Goal: Task Accomplishment & Management: Complete application form

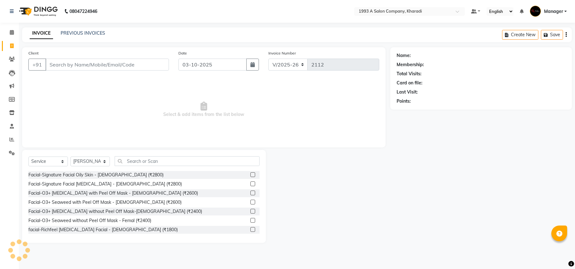
select select "651"
select select "service"
select select "13350"
click at [10, 31] on icon at bounding box center [12, 32] width 4 height 5
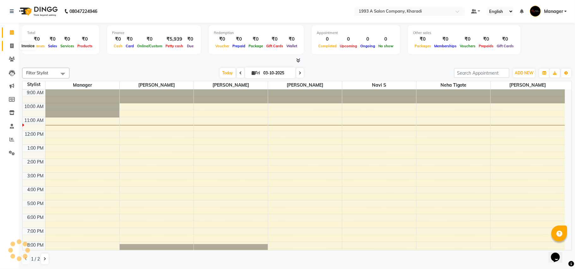
click at [15, 47] on span at bounding box center [11, 46] width 11 height 7
select select "service"
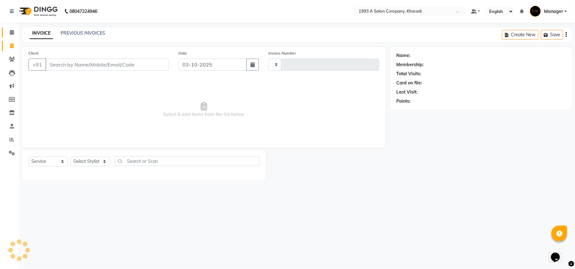
type input "2112"
select select "651"
click at [79, 69] on input "Client" at bounding box center [106, 65] width 123 height 12
select select "13350"
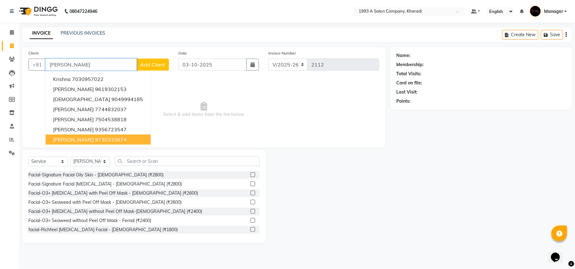
click at [118, 142] on ngb-highlight "9730333674" at bounding box center [111, 140] width 32 height 6
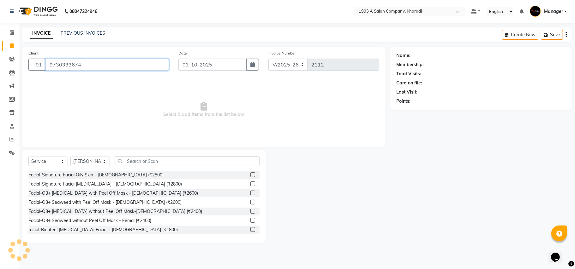
type input "9730333674"
select select "1: Object"
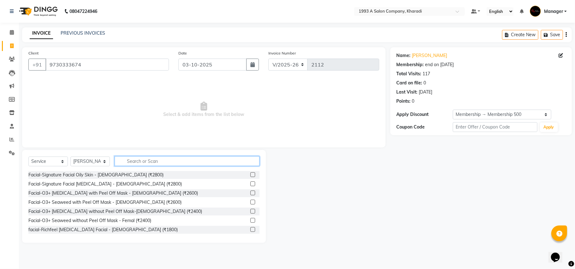
click at [122, 162] on input "text" at bounding box center [187, 161] width 145 height 10
click at [78, 157] on select "Select Stylist [PERSON_NAME] [PERSON_NAME] Manager [PERSON_NAME] S Neha Tigote …" at bounding box center [89, 162] width 39 height 10
select select "90882"
click at [70, 157] on select "Select Stylist [PERSON_NAME] [PERSON_NAME] Manager [PERSON_NAME] S Neha Tigote …" at bounding box center [89, 162] width 39 height 10
click at [158, 166] on input "text" at bounding box center [187, 161] width 145 height 10
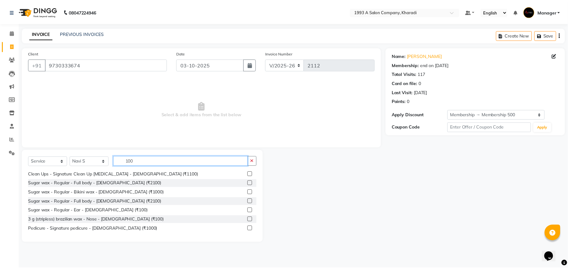
scroll to position [66, 0]
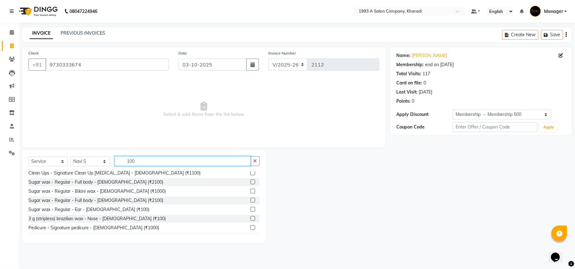
type input "100"
click at [250, 210] on label at bounding box center [252, 209] width 5 height 5
click at [250, 210] on input "checkbox" at bounding box center [252, 210] width 4 height 4
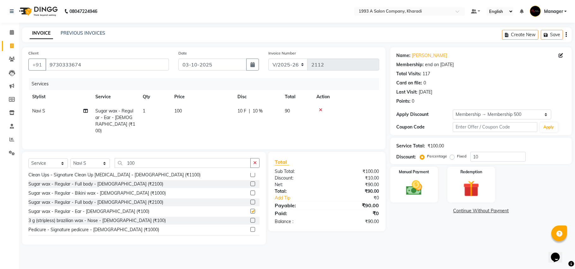
checkbox input "false"
click at [482, 150] on div "Service Total: ₹100.00 Discount: Percentage Fixed 10" at bounding box center [480, 150] width 169 height 21
click at [481, 154] on input "10" at bounding box center [497, 157] width 55 height 10
type input "1"
click at [407, 185] on img at bounding box center [413, 189] width 27 height 20
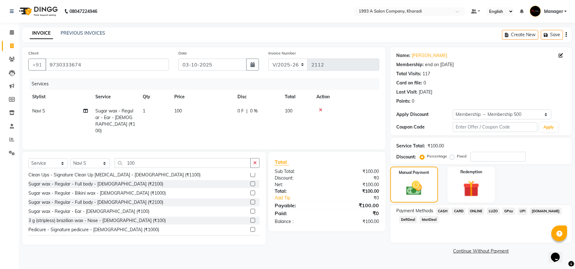
click at [411, 219] on span "DefiDeal" at bounding box center [408, 219] width 18 height 7
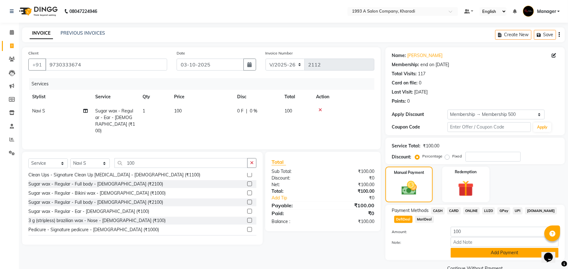
click at [476, 252] on button "Add Payment" at bounding box center [505, 253] width 108 height 10
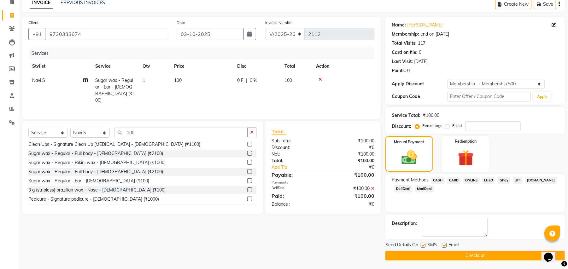
scroll to position [32, 0]
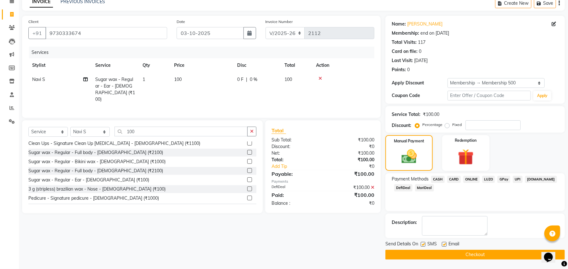
click at [463, 255] on button "Checkout" at bounding box center [476, 255] width 180 height 10
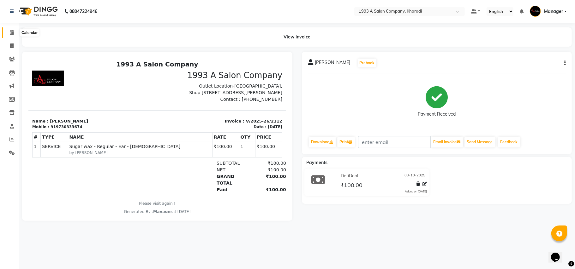
click at [9, 30] on span at bounding box center [11, 32] width 11 height 7
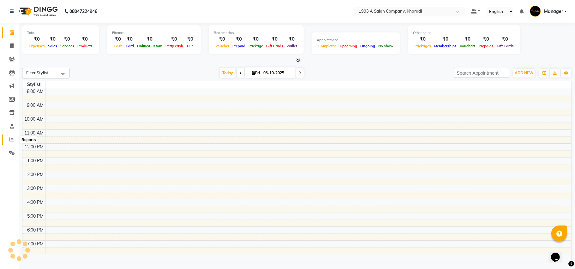
click at [10, 138] on icon at bounding box center [11, 139] width 5 height 5
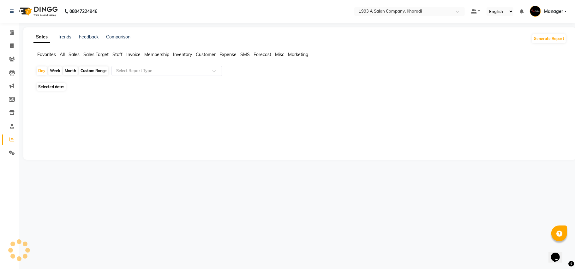
click at [98, 69] on div "Custom Range" at bounding box center [93, 71] width 29 height 9
select select "10"
select select "2025"
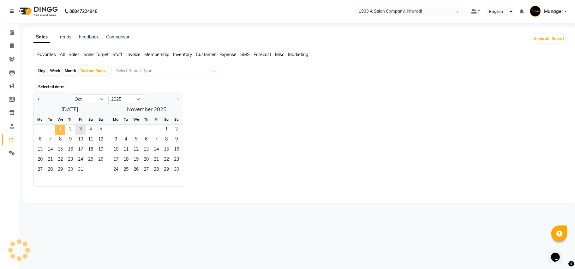
click at [57, 129] on span "1" at bounding box center [60, 130] width 10 height 10
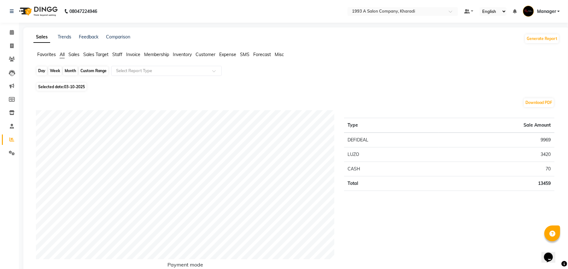
click at [95, 72] on div "Custom Range" at bounding box center [93, 71] width 29 height 9
select select "10"
select select "2025"
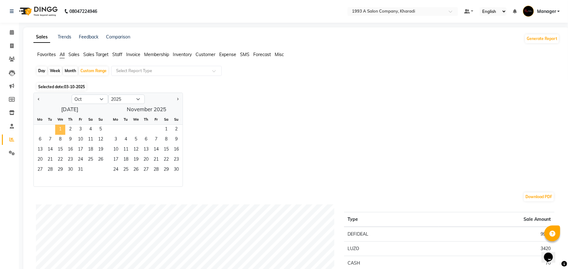
click at [60, 129] on span "1" at bounding box center [60, 130] width 10 height 10
click at [89, 131] on span "4" at bounding box center [91, 130] width 10 height 10
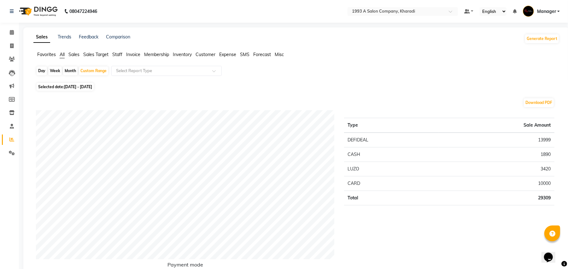
click at [116, 57] on span "Staff" at bounding box center [117, 55] width 10 height 6
